Goal: Transaction & Acquisition: Purchase product/service

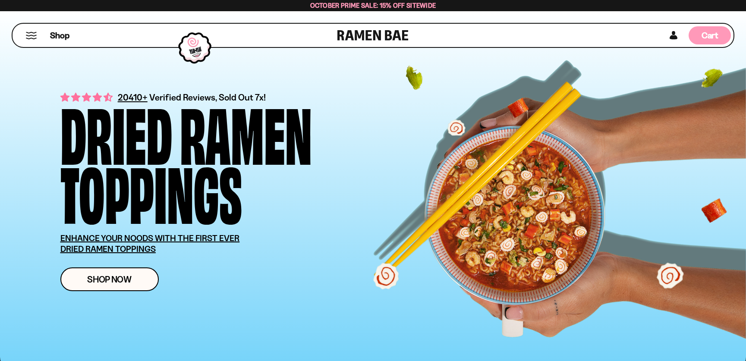
click at [712, 36] on span "Cart" at bounding box center [709, 35] width 17 height 10
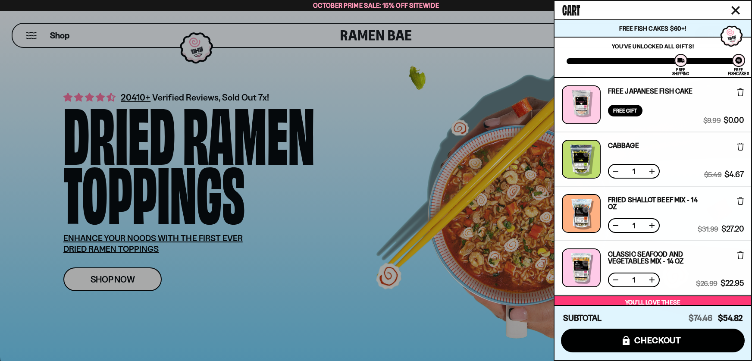
drag, startPoint x: 359, startPoint y: 87, endPoint x: 331, endPoint y: 81, distance: 28.3
click at [358, 87] on div at bounding box center [376, 180] width 752 height 361
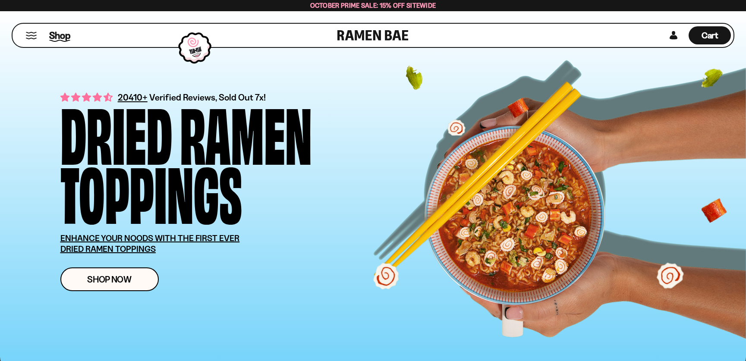
click at [61, 31] on span "Shop" at bounding box center [59, 35] width 21 height 13
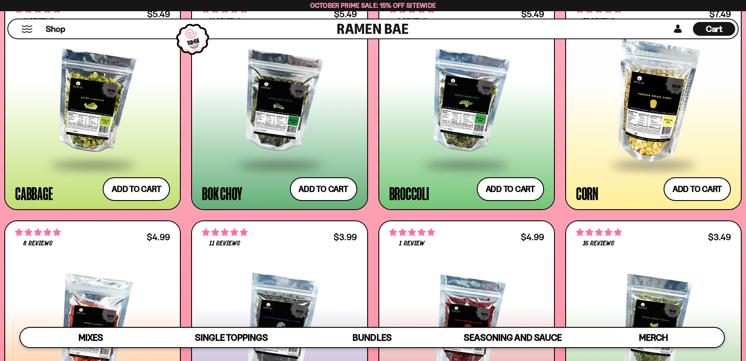
scroll to position [1553, 0]
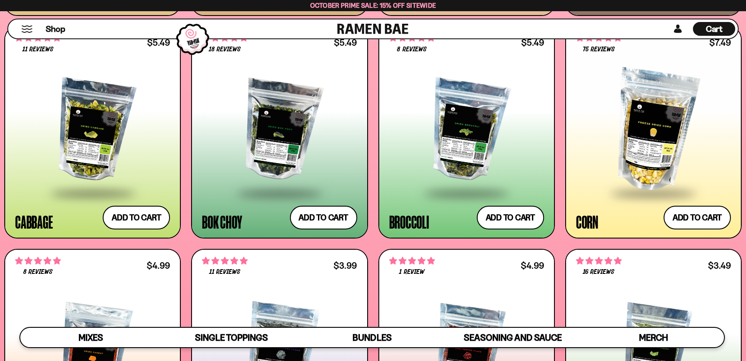
click at [321, 143] on div at bounding box center [279, 130] width 155 height 123
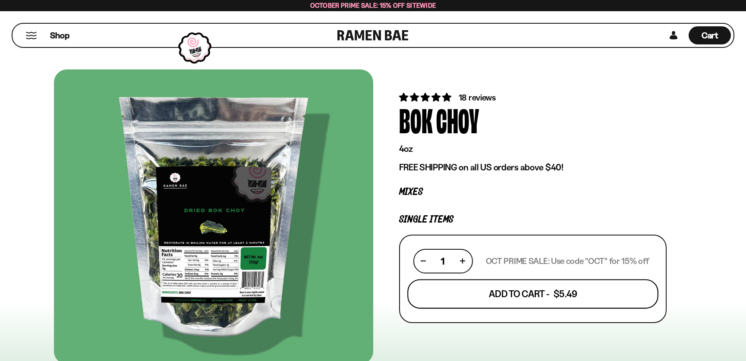
click at [488, 293] on button "Add To Cart - $5.49" at bounding box center [532, 293] width 251 height 29
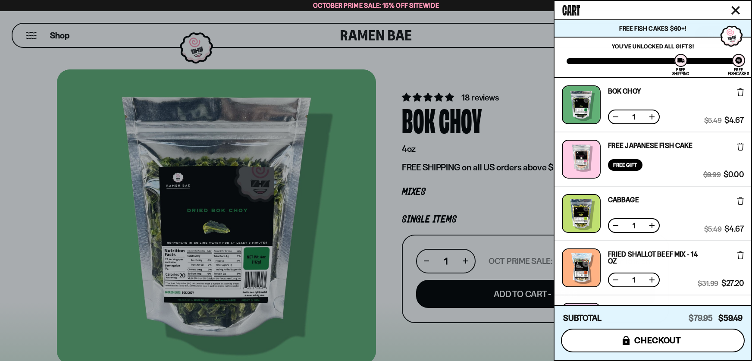
click at [673, 340] on span "checkout" at bounding box center [658, 340] width 47 height 9
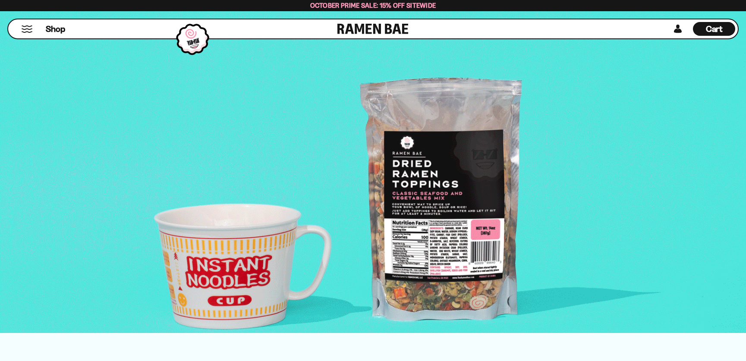
scroll to position [1424, 0]
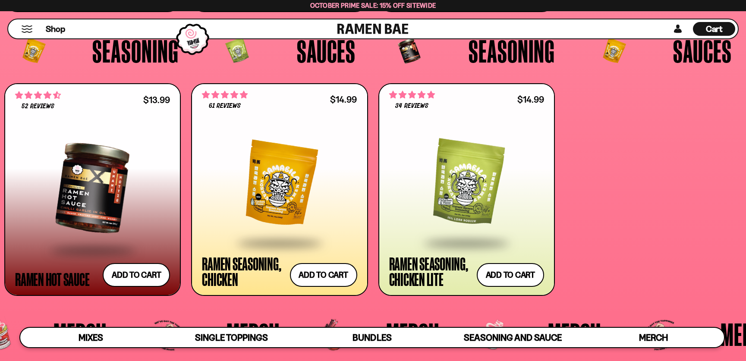
scroll to position [2286, 0]
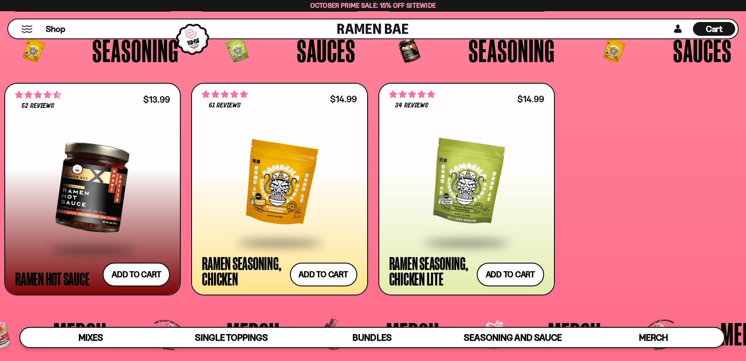
click at [96, 113] on div at bounding box center [92, 184] width 155 height 143
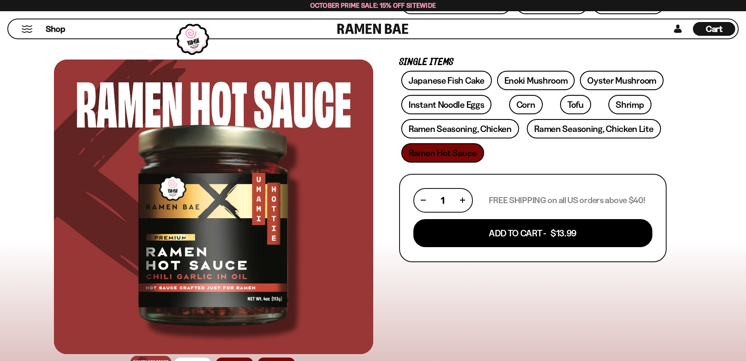
scroll to position [259, 0]
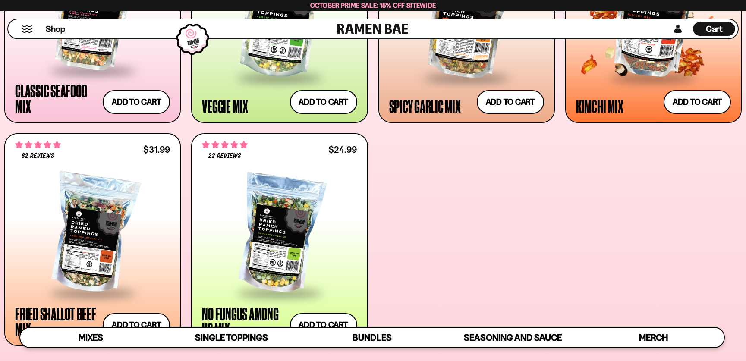
scroll to position [431, 0]
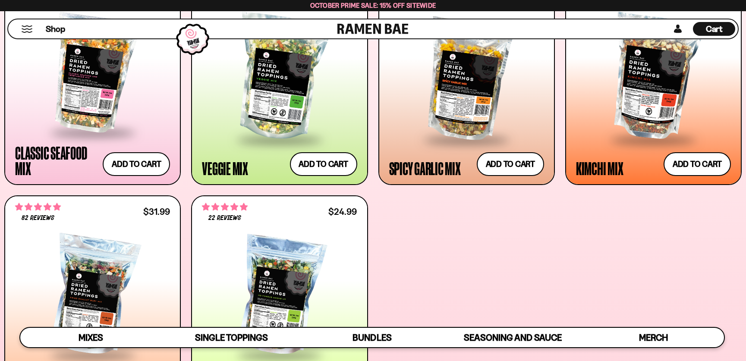
click at [702, 25] on div "Cart D0381C2F-513E-4F90-8A41-6F0A75DCBAAA" at bounding box center [714, 29] width 42 height 14
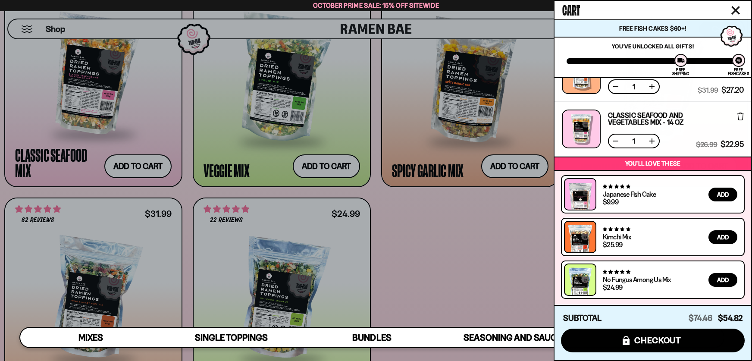
scroll to position [0, 0]
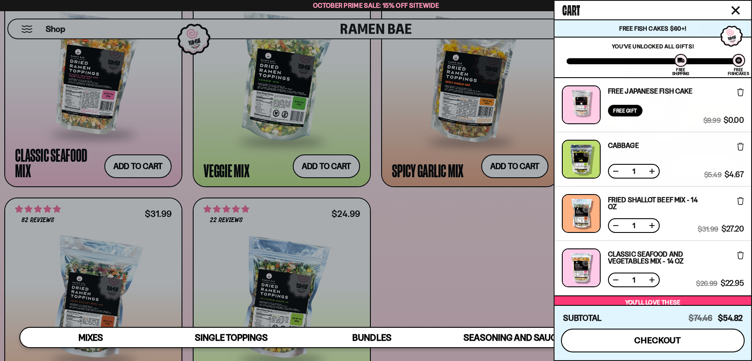
drag, startPoint x: 686, startPoint y: 336, endPoint x: 685, endPoint y: 320, distance: 16.0
click at [686, 336] on button "icons8-lock checkout" at bounding box center [653, 341] width 184 height 24
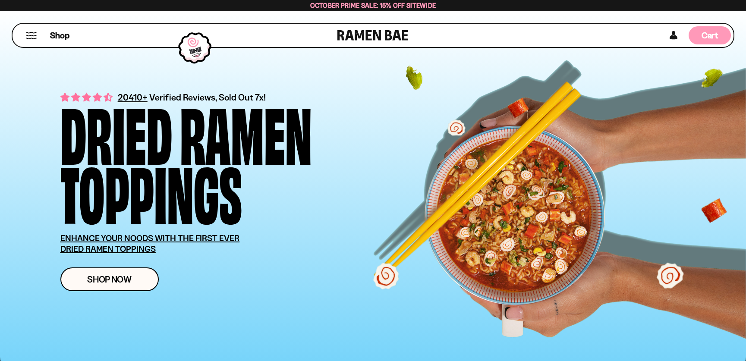
click at [696, 37] on div "Cart D0381C2F-513E-4F90-8A41-6F0A75DCBAAA" at bounding box center [710, 35] width 42 height 18
click at [708, 28] on div "Cart D0381C2F-513E-4F90-8A41-6F0A75DCBAAA" at bounding box center [710, 35] width 42 height 18
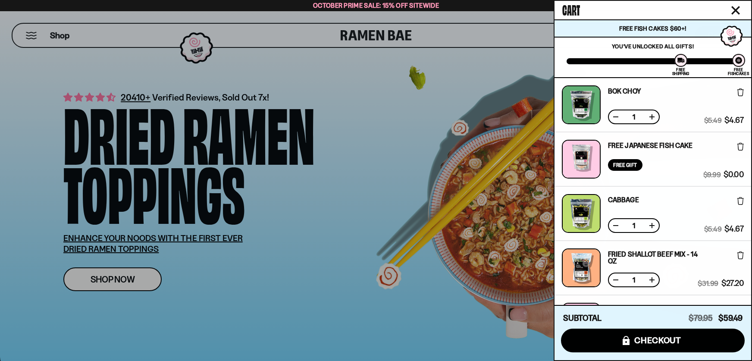
click at [739, 92] on icon at bounding box center [741, 92] width 6 height 8
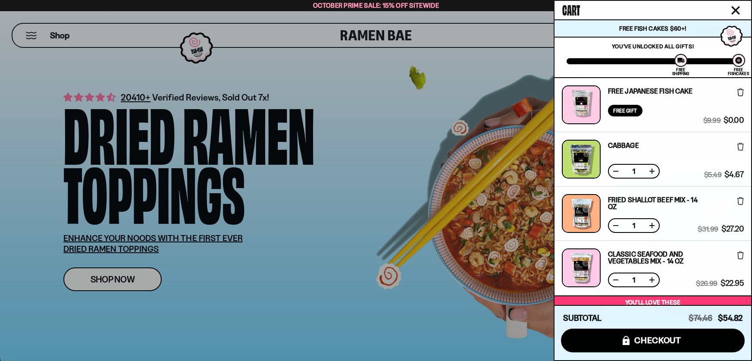
scroll to position [88, 0]
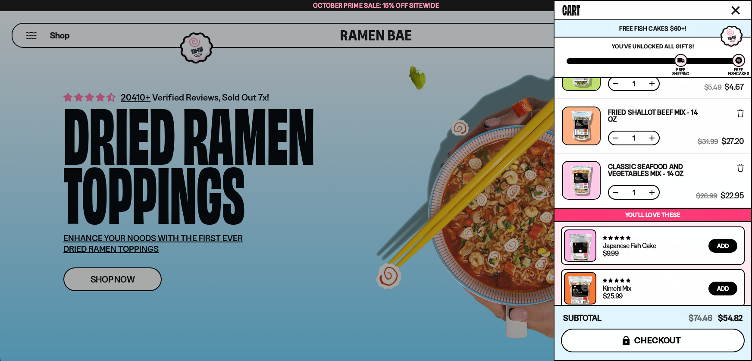
click at [697, 337] on button "icons8-lock checkout" at bounding box center [653, 341] width 184 height 24
